Goal: Task Accomplishment & Management: Understand process/instructions

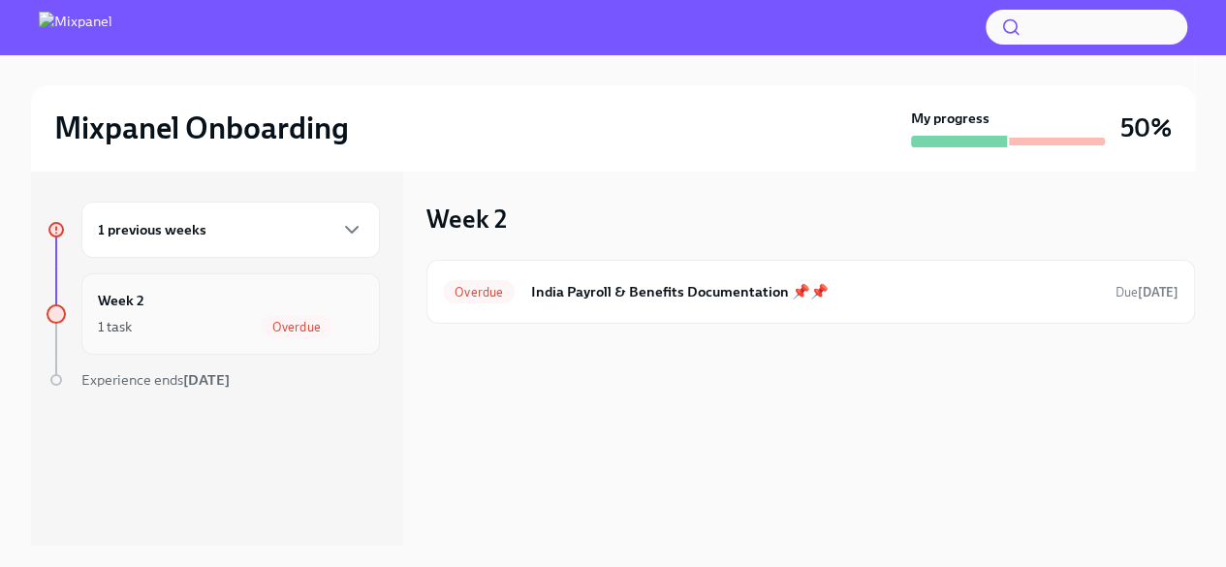
click at [223, 324] on div "1 task Overdue" at bounding box center [231, 326] width 266 height 23
click at [231, 213] on div "1 previous weeks" at bounding box center [230, 230] width 299 height 56
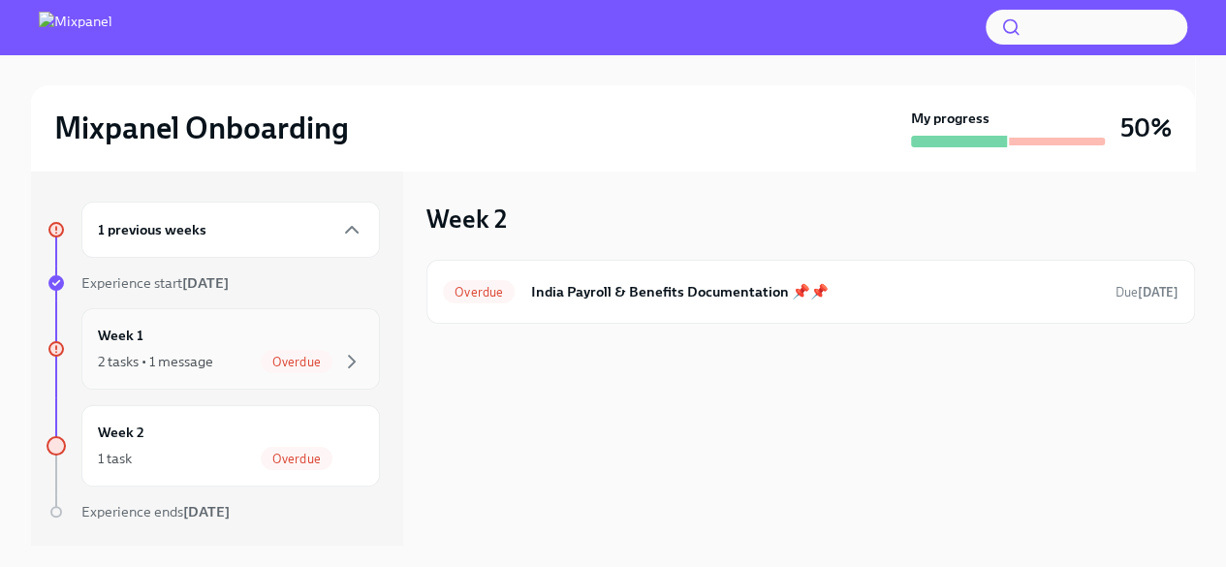
click at [232, 371] on div "2 tasks • 1 message Overdue" at bounding box center [231, 361] width 266 height 23
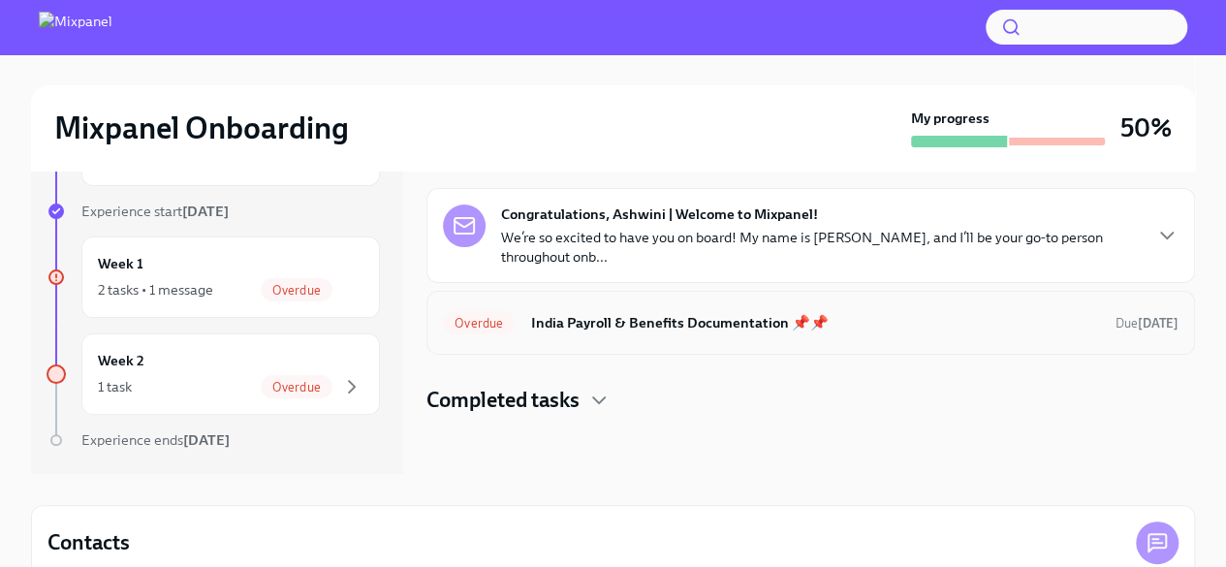
scroll to position [97, 0]
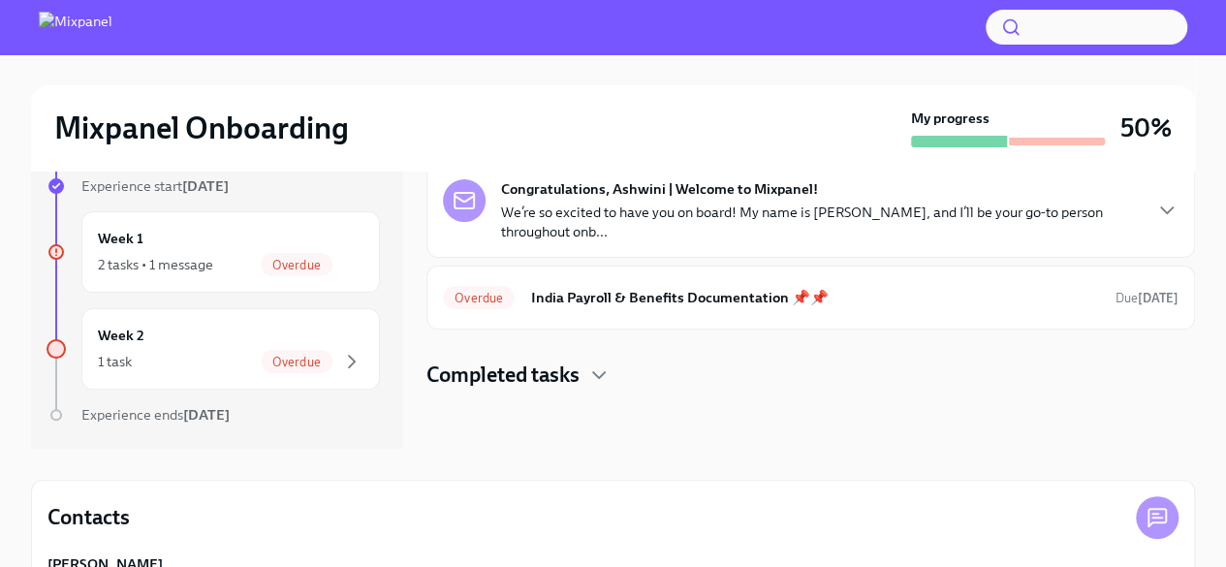
click at [509, 361] on h4 "Completed tasks" at bounding box center [503, 375] width 153 height 29
click at [264, 363] on span "Overdue" at bounding box center [297, 362] width 72 height 15
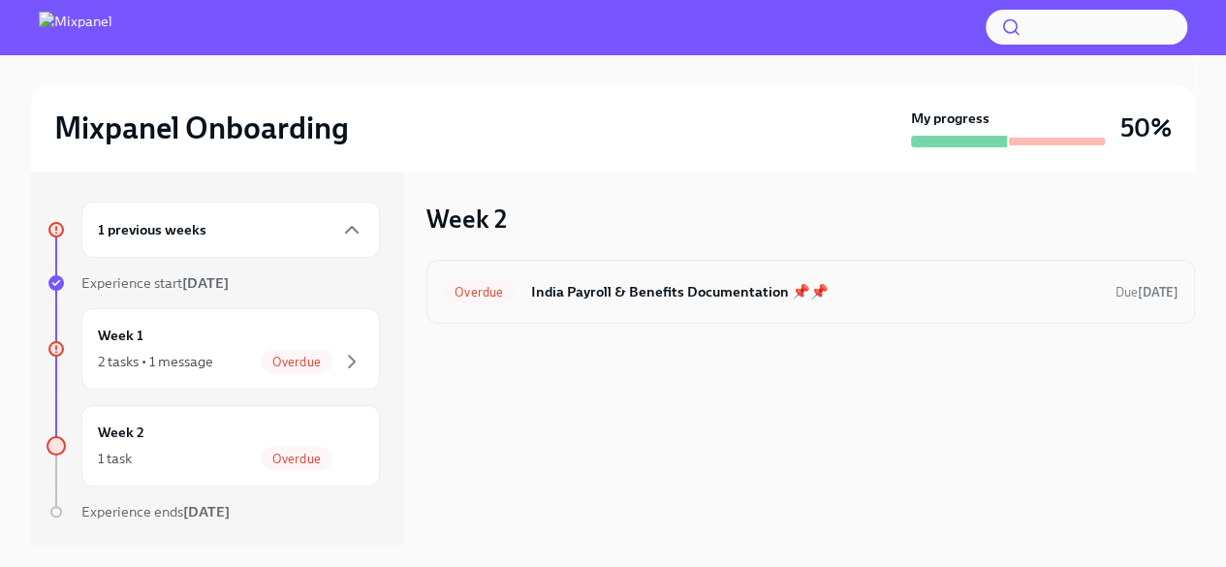
click at [770, 294] on h6 "India Payroll & Benefits Documentation 📌📌" at bounding box center [815, 291] width 570 height 21
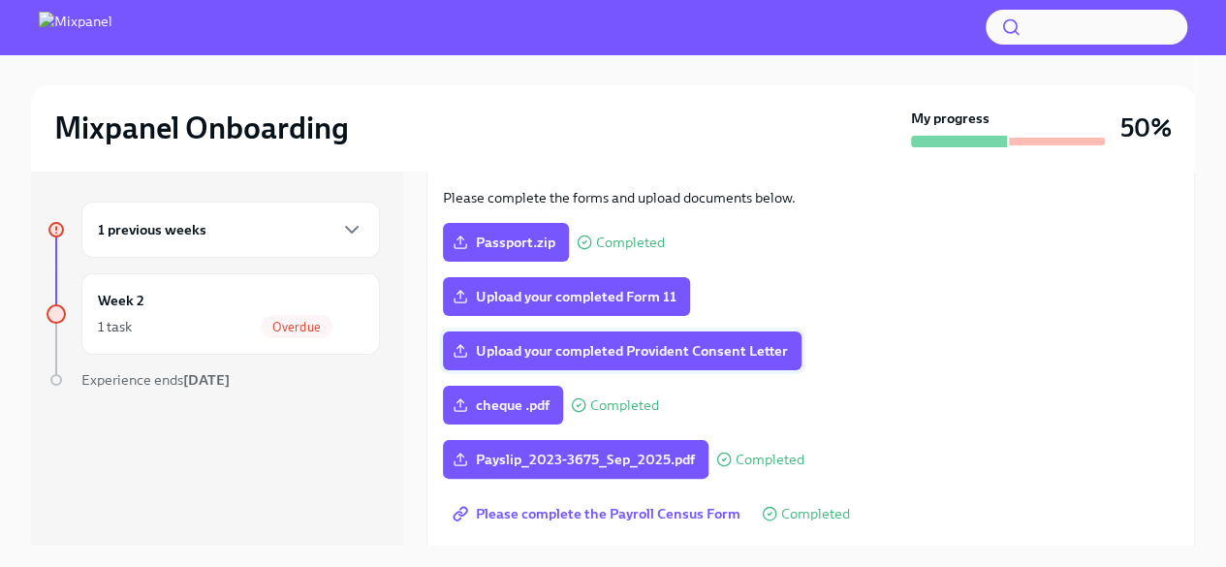
scroll to position [170, 0]
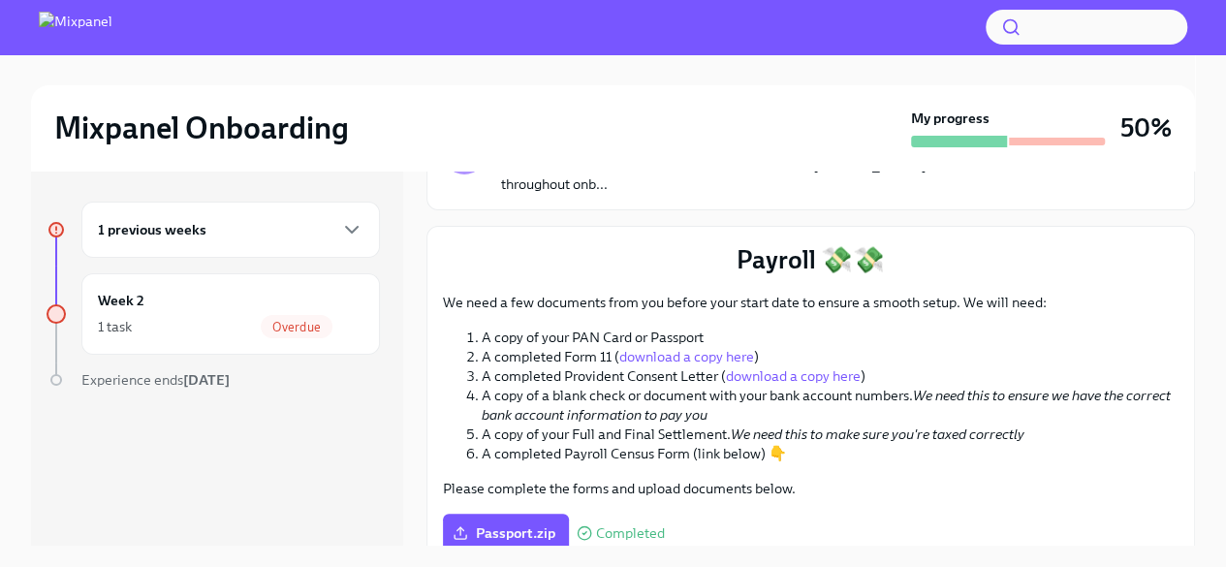
click at [774, 379] on link "download a copy here" at bounding box center [793, 375] width 135 height 17
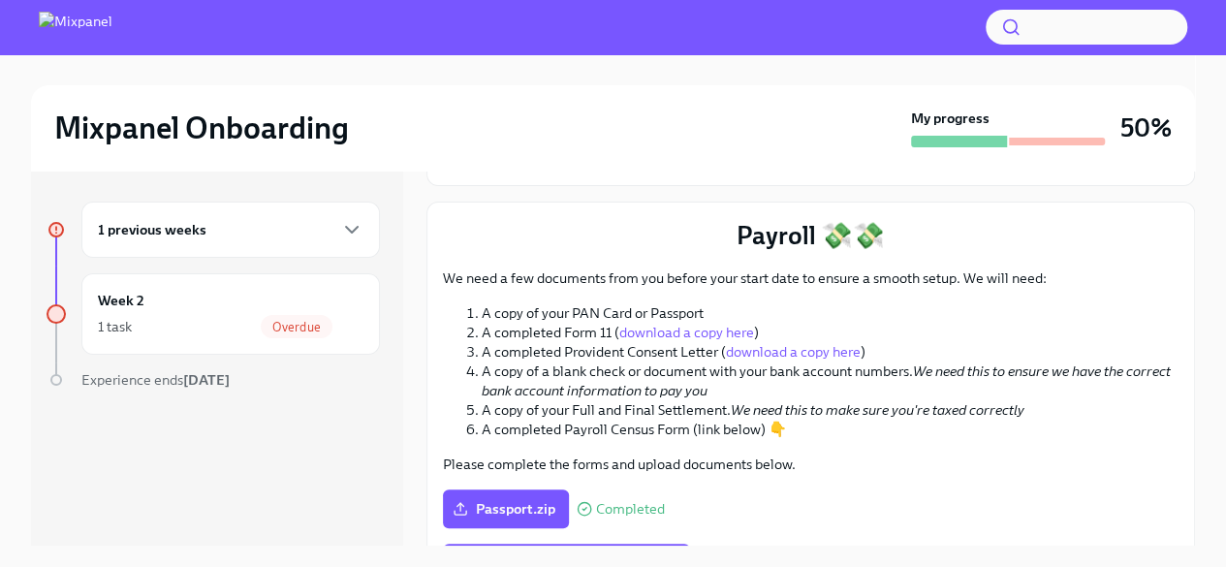
scroll to position [0, 0]
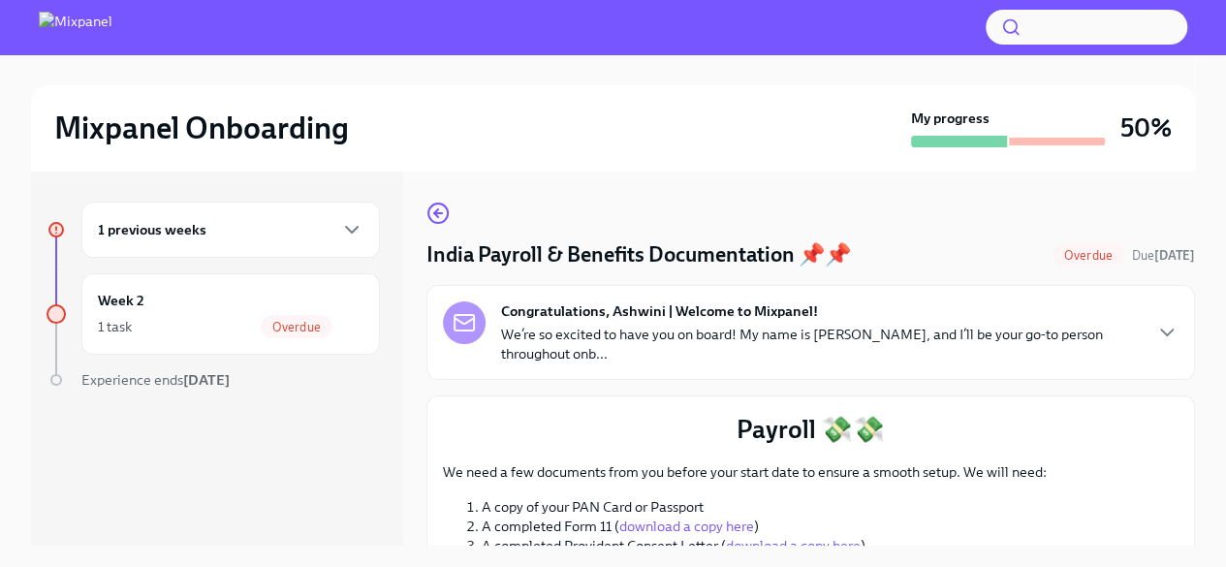
click at [634, 331] on p "We’re so excited to have you on board! My name is [PERSON_NAME], and I’ll be yo…" at bounding box center [820, 344] width 639 height 39
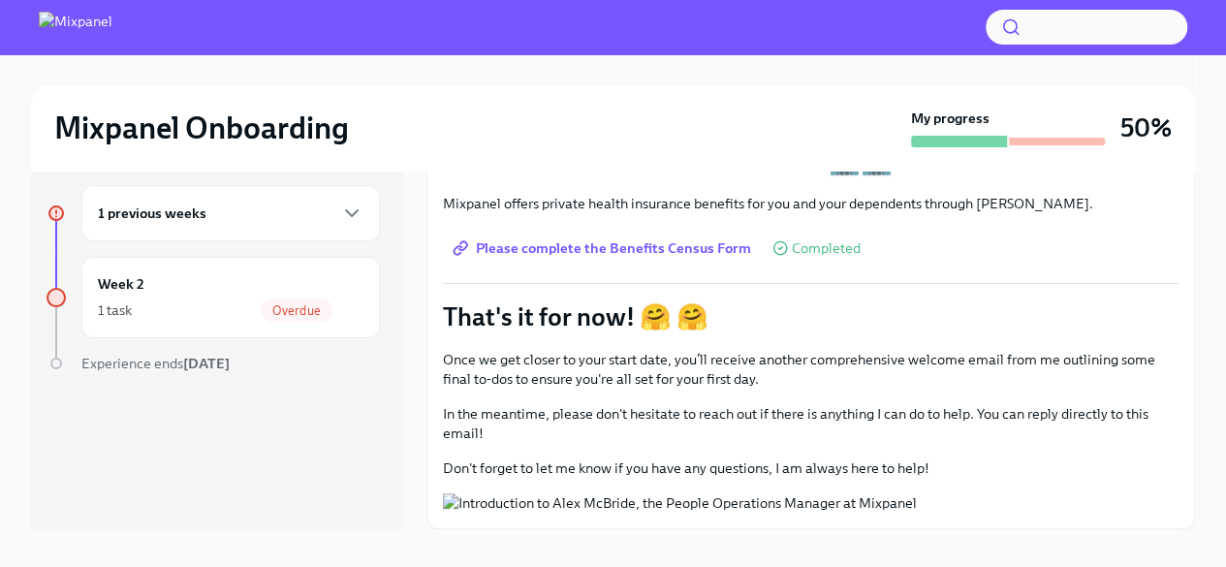
scroll to position [33, 0]
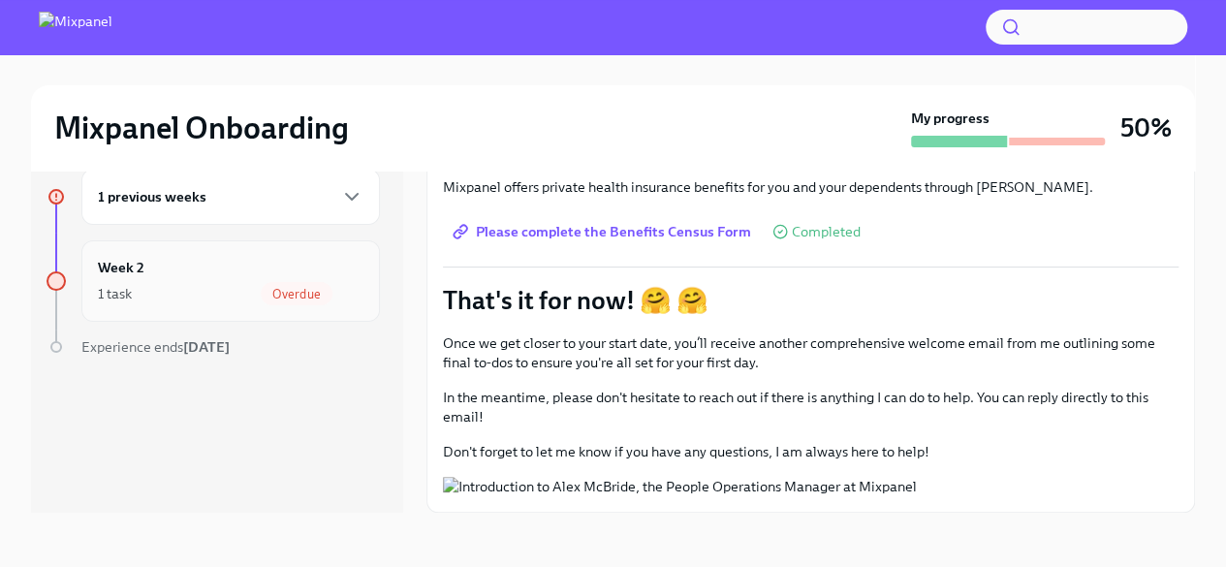
click at [246, 257] on div "Week 2 1 task Overdue" at bounding box center [231, 281] width 266 height 48
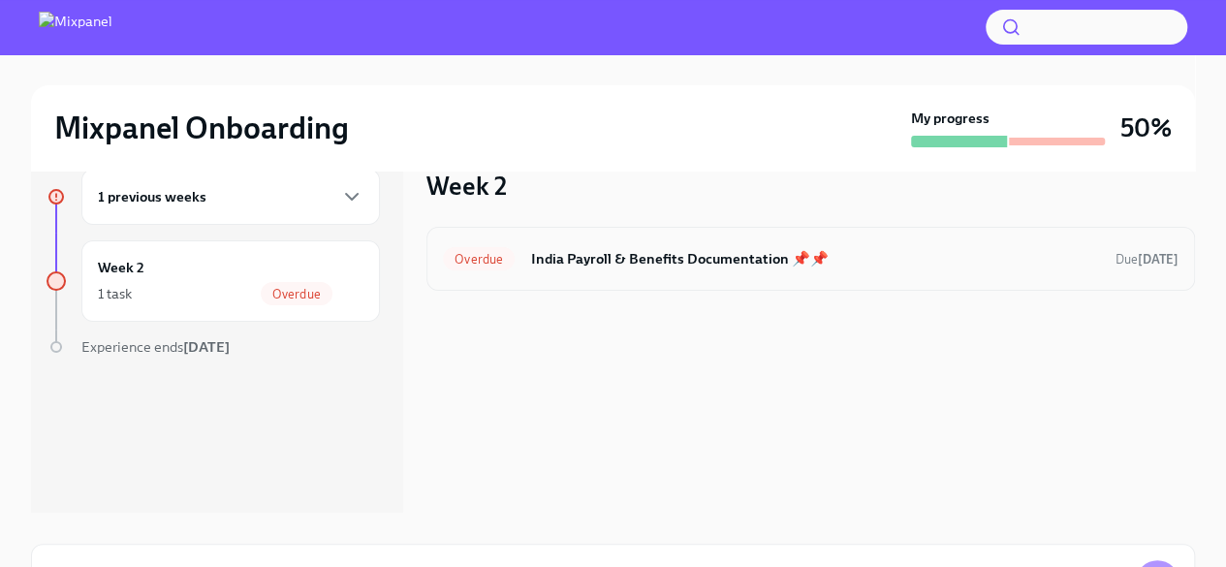
click at [618, 278] on div "Overdue India Payroll & Benefits Documentation 📌📌 Due [DATE]" at bounding box center [811, 259] width 769 height 64
click at [1116, 255] on span "Due [DATE]" at bounding box center [1147, 259] width 63 height 15
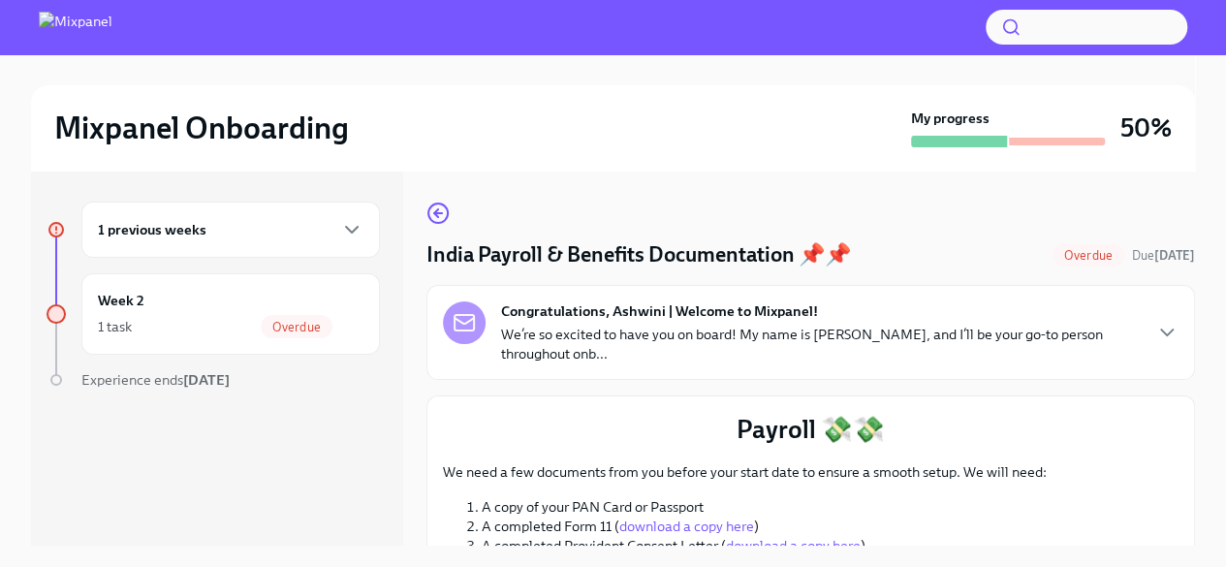
click at [812, 350] on p "We’re so excited to have you on board! My name is [PERSON_NAME], and I’ll be yo…" at bounding box center [820, 344] width 639 height 39
